Goal: Task Accomplishment & Management: Use online tool/utility

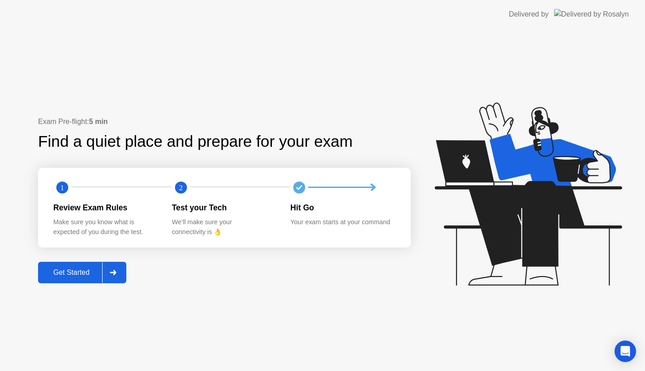
click at [77, 279] on button "Get Started" at bounding box center [82, 272] width 88 height 21
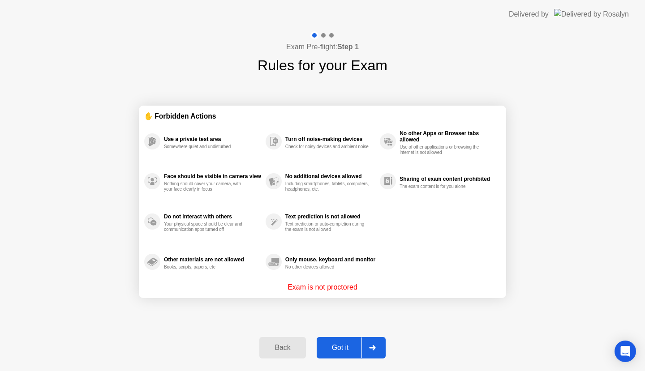
click at [342, 356] on button "Got it" at bounding box center [351, 347] width 69 height 21
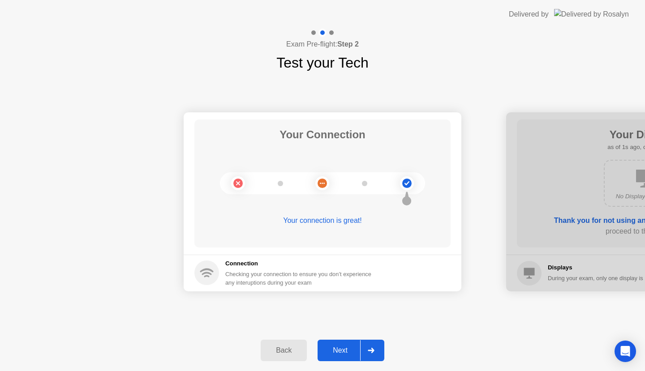
click at [355, 344] on button "Next" at bounding box center [350, 350] width 67 height 21
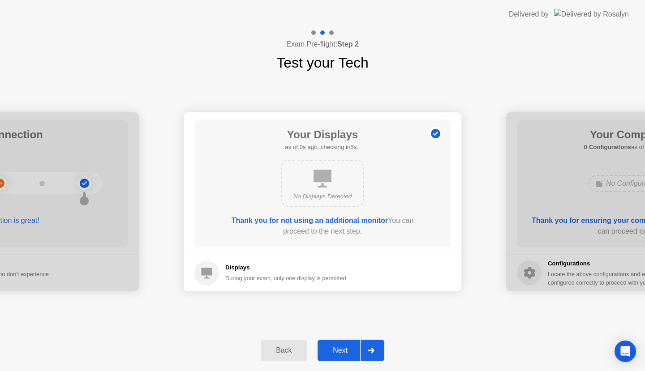
click at [350, 349] on div "Next" at bounding box center [340, 350] width 40 height 8
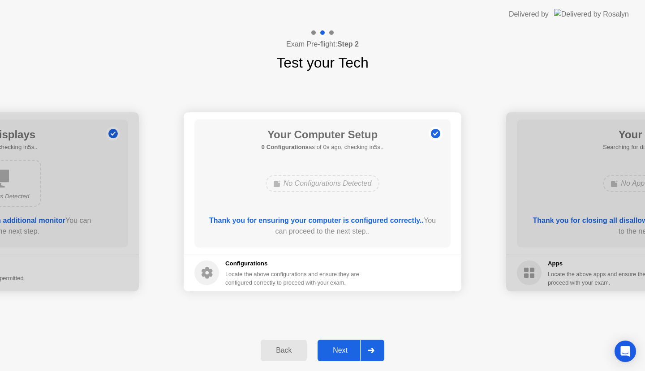
click at [350, 349] on div "Next" at bounding box center [340, 350] width 40 height 8
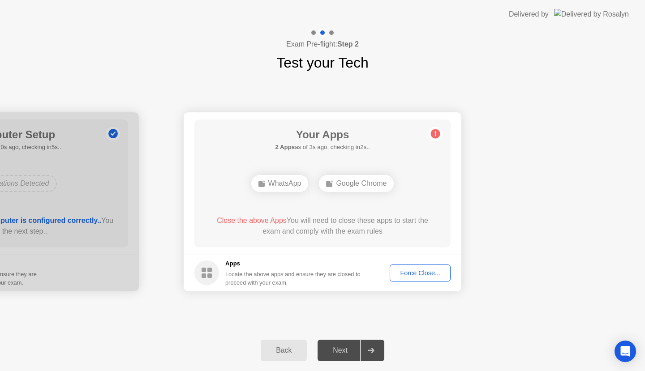
click at [405, 271] on div "Force Close..." at bounding box center [420, 272] width 55 height 7
click at [424, 275] on div "Force Close..." at bounding box center [420, 272] width 55 height 7
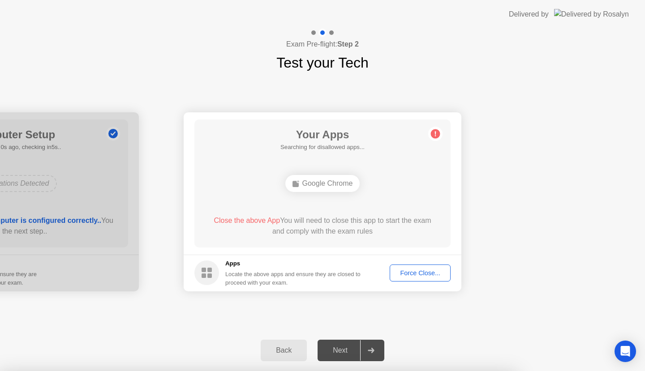
click at [333, 184] on div "Google Chrome" at bounding box center [322, 183] width 75 height 17
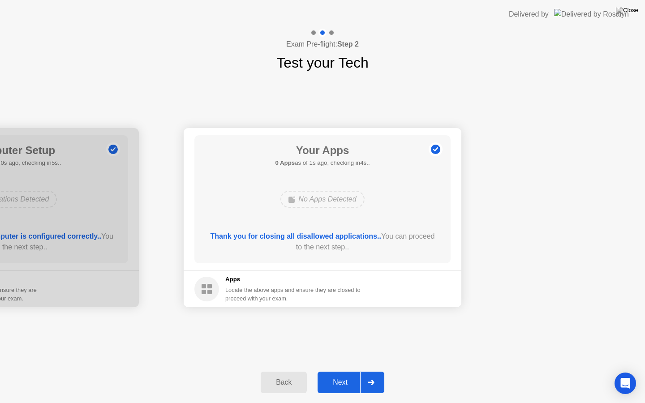
click at [341, 368] on div "Back Next" at bounding box center [322, 382] width 645 height 41
click at [346, 371] on div "Next" at bounding box center [340, 382] width 40 height 8
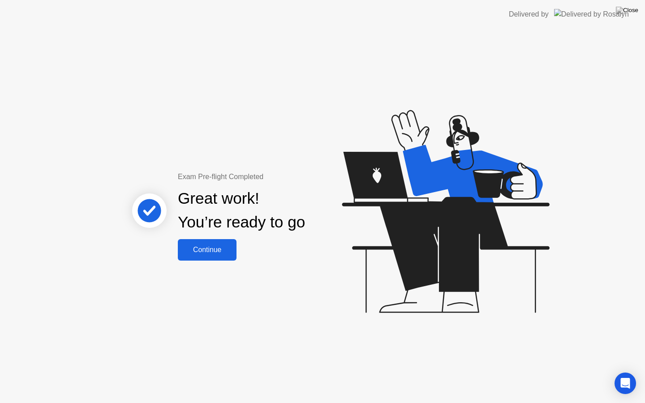
click at [233, 254] on div "Continue" at bounding box center [206, 250] width 53 height 8
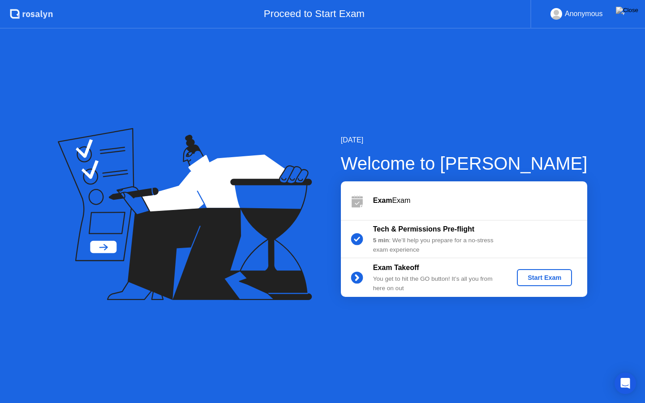
click at [539, 278] on div "Start Exam" at bounding box center [544, 277] width 48 height 7
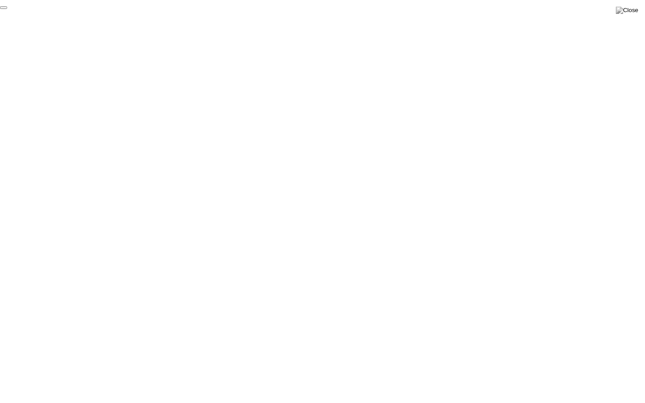
click at [7, 9] on button "End Proctoring Session" at bounding box center [3, 7] width 7 height 3
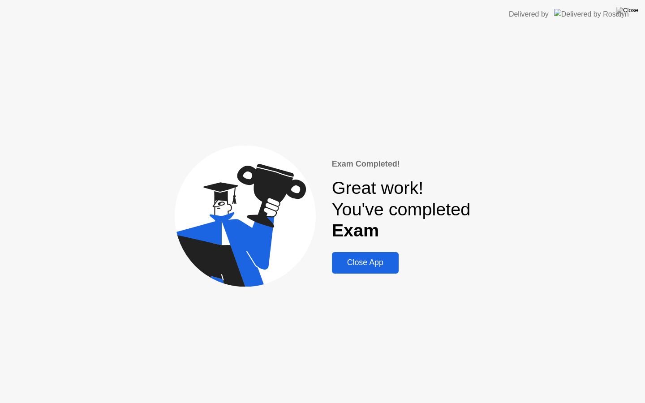
click at [383, 272] on button "Close App" at bounding box center [365, 262] width 67 height 21
